Goal: Task Accomplishment & Management: Manage account settings

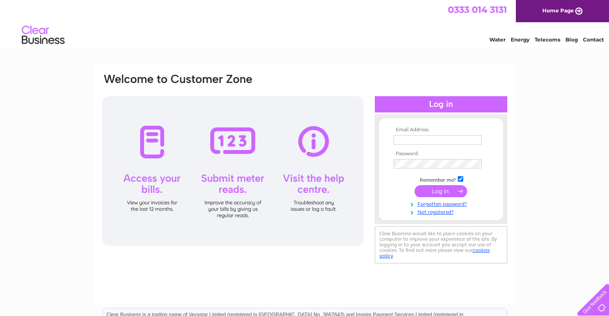
type input "henrycrawfordcoaches@gmail.com"
click at [432, 191] on input "submit" at bounding box center [441, 191] width 53 height 12
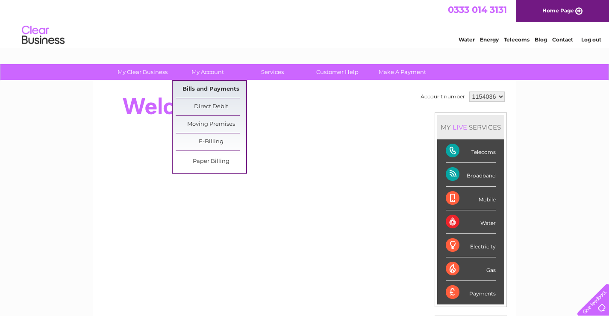
click at [201, 88] on link "Bills and Payments" at bounding box center [211, 89] width 71 height 17
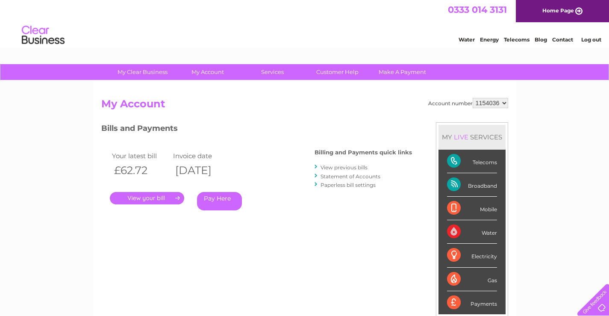
click at [334, 167] on link "View previous bills" at bounding box center [344, 167] width 47 height 6
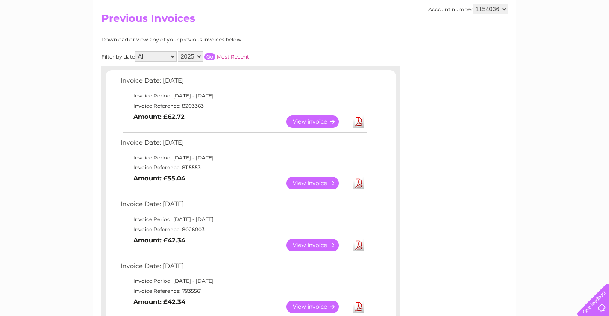
scroll to position [128, 0]
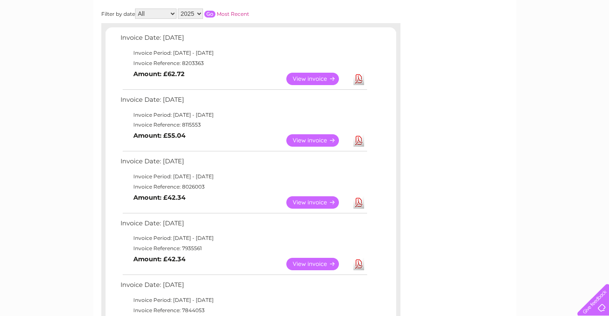
click at [356, 140] on link "Download" at bounding box center [359, 140] width 11 height 12
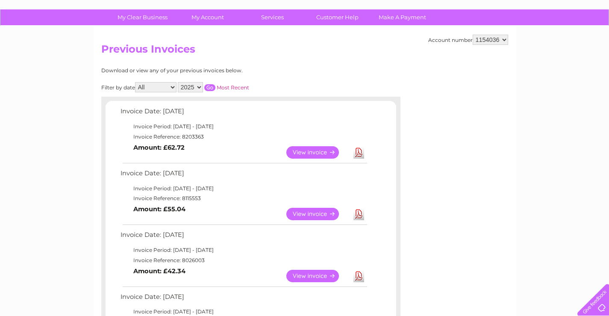
scroll to position [0, 0]
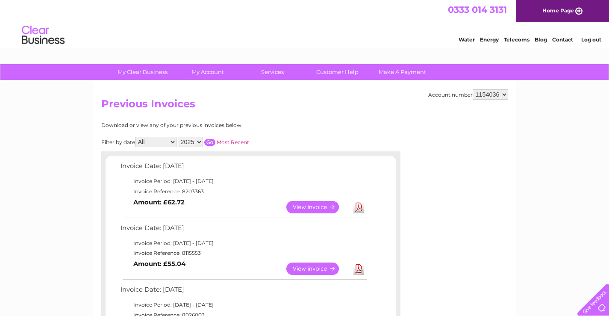
click at [587, 38] on link "Log out" at bounding box center [591, 39] width 20 height 6
